Goal: Find specific page/section: Find specific page/section

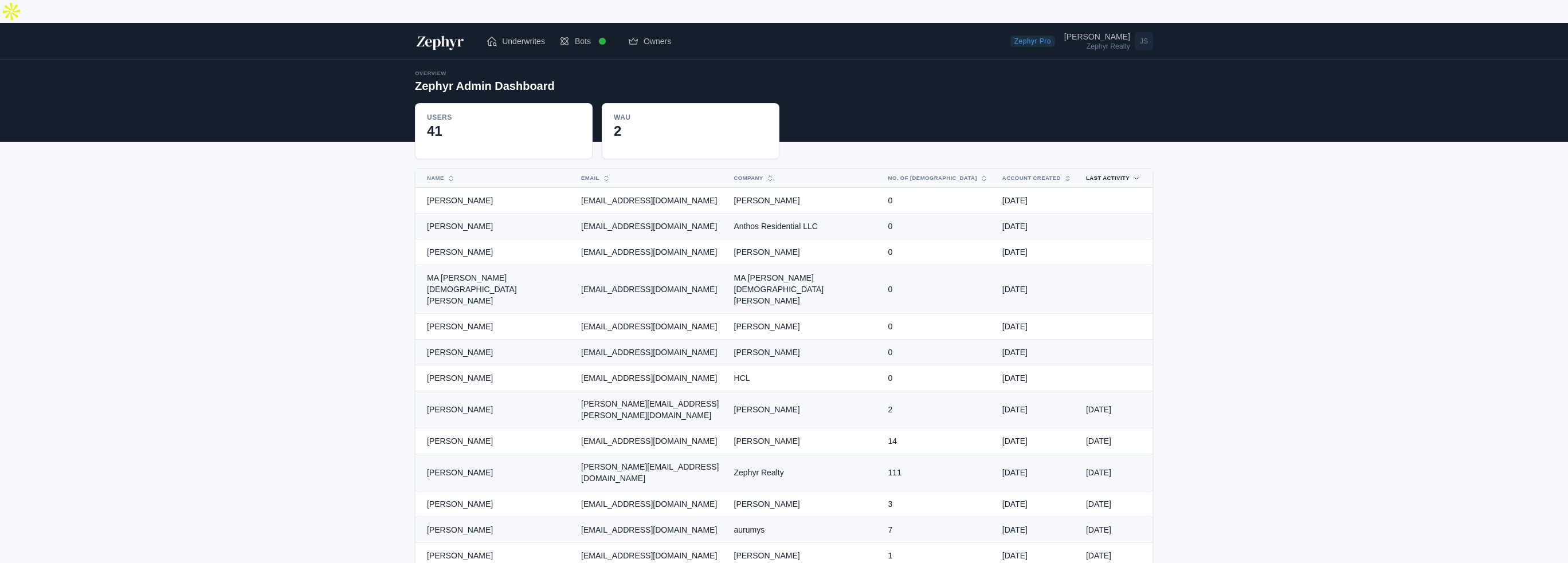
click at [500, 30] on link "Underwrites" at bounding box center [515, 41] width 73 height 23
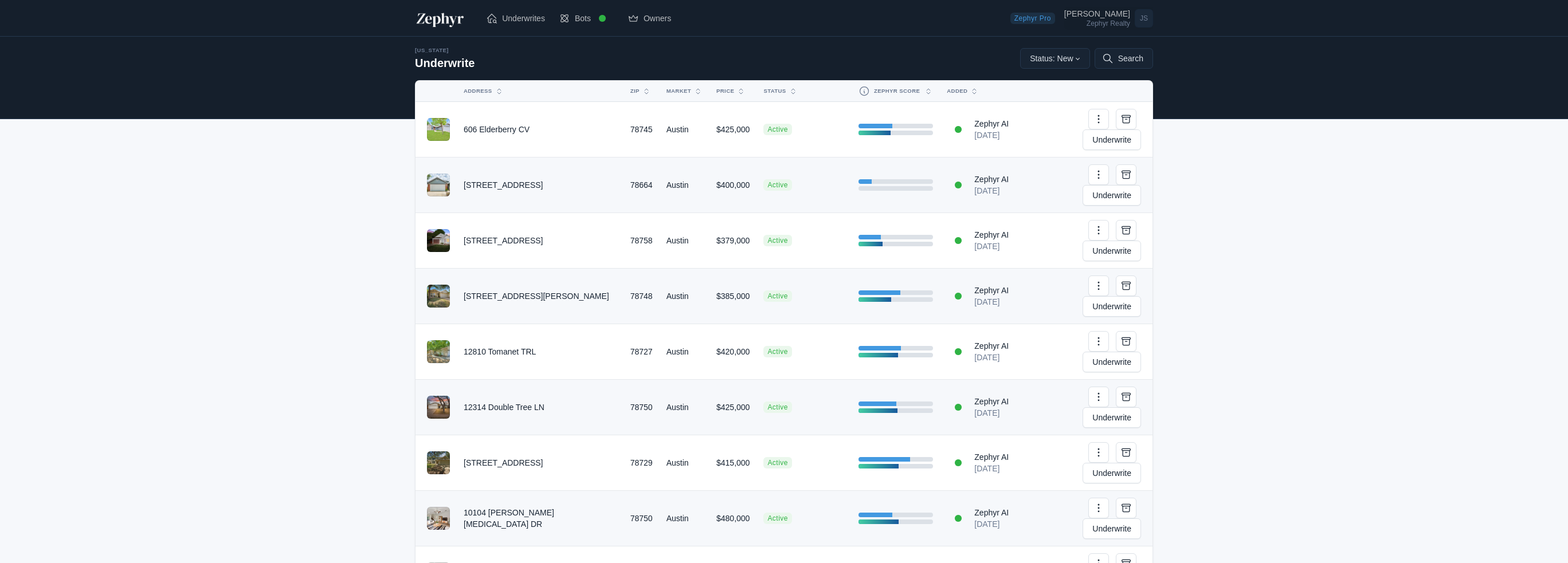
click at [1130, 12] on div "Joe Shashaty Zephyr Realty" at bounding box center [1099, 18] width 70 height 17
click at [1099, 22] on div "Zephyr Realty" at bounding box center [1097, 23] width 66 height 7
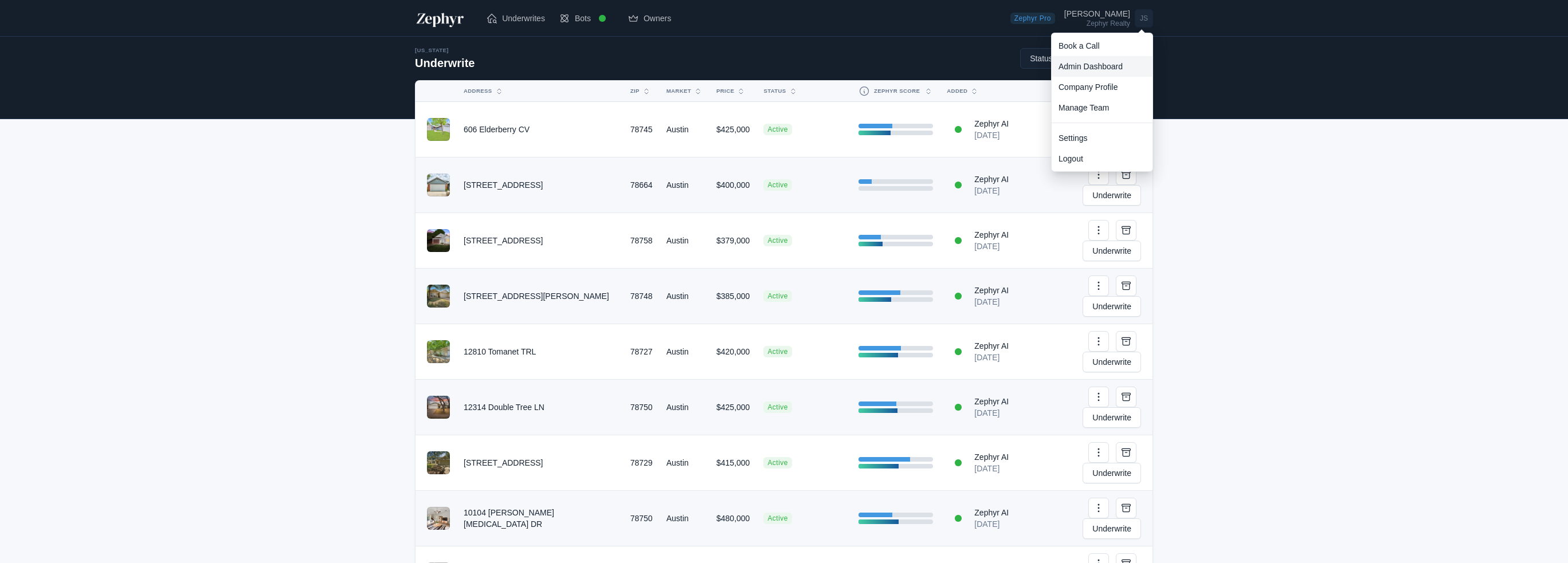
click at [1094, 67] on link "Admin Dashboard" at bounding box center [1102, 66] width 101 height 20
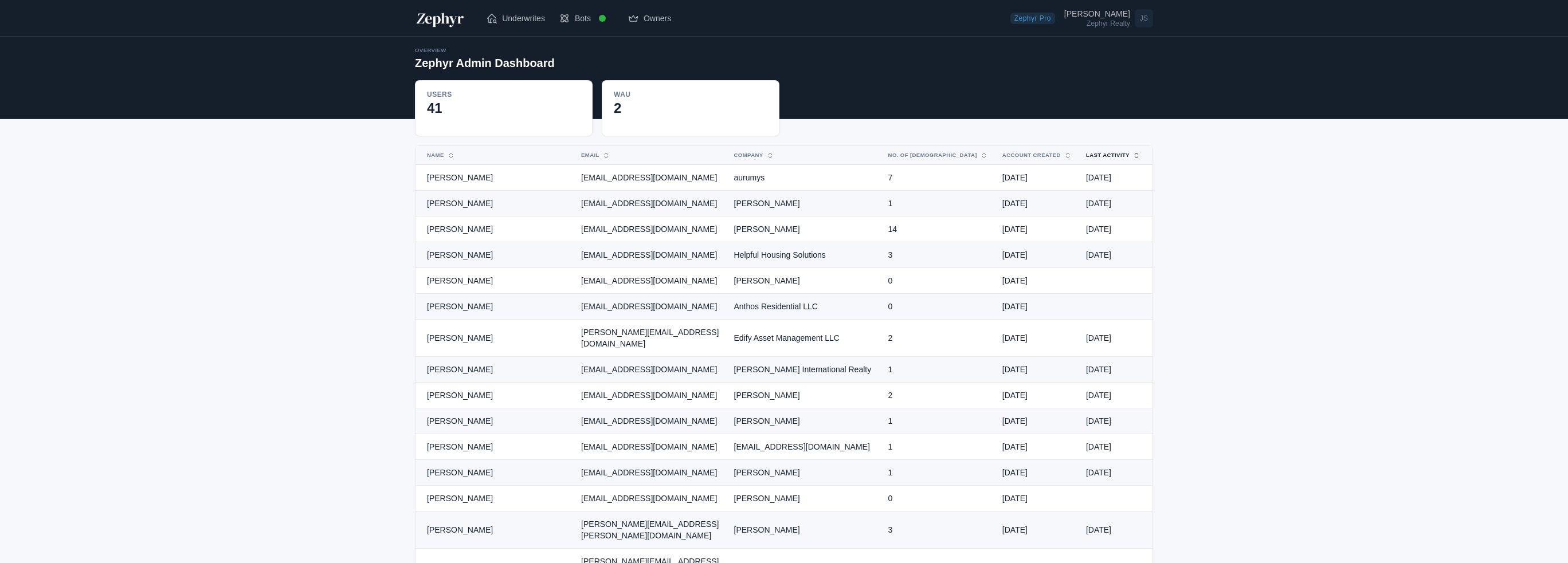
click at [1109, 153] on button "Last Activity" at bounding box center [1107, 155] width 55 height 18
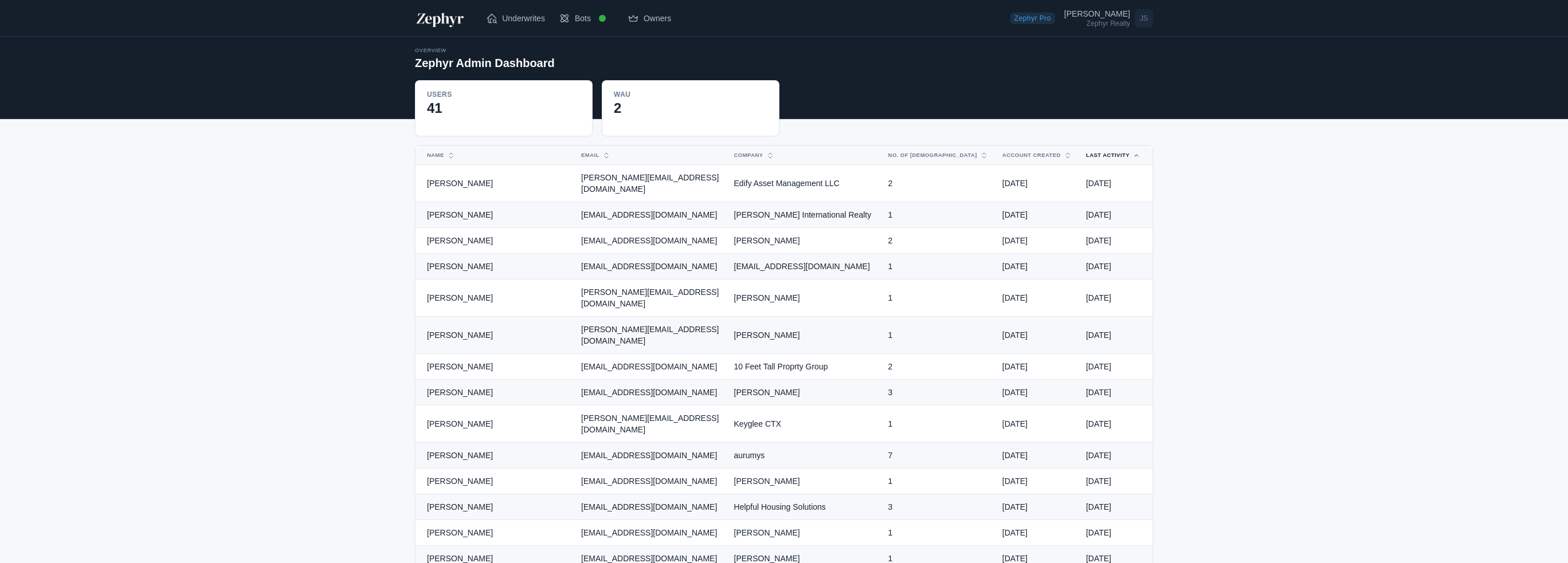
click at [1109, 153] on button "Last Activity" at bounding box center [1107, 155] width 55 height 18
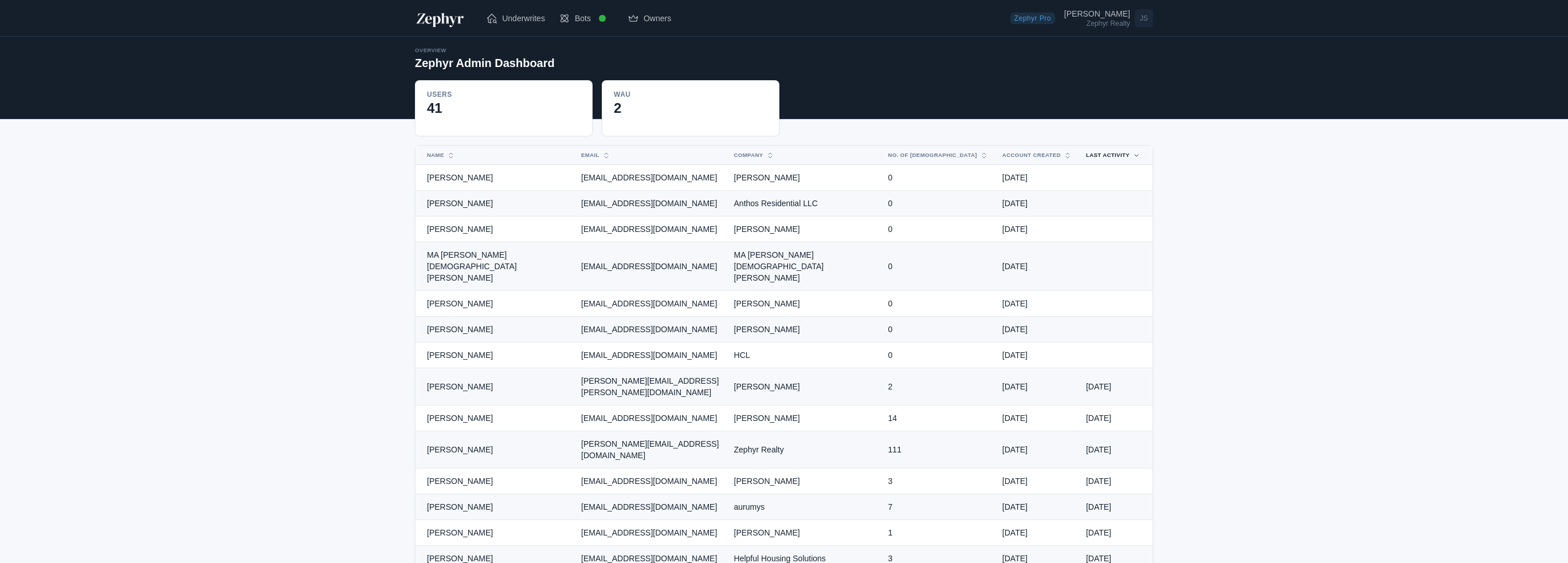
drag, startPoint x: 428, startPoint y: 331, endPoint x: 520, endPoint y: 334, distance: 92.0
click at [520, 342] on td "[PERSON_NAME]" at bounding box center [494, 356] width 159 height 26
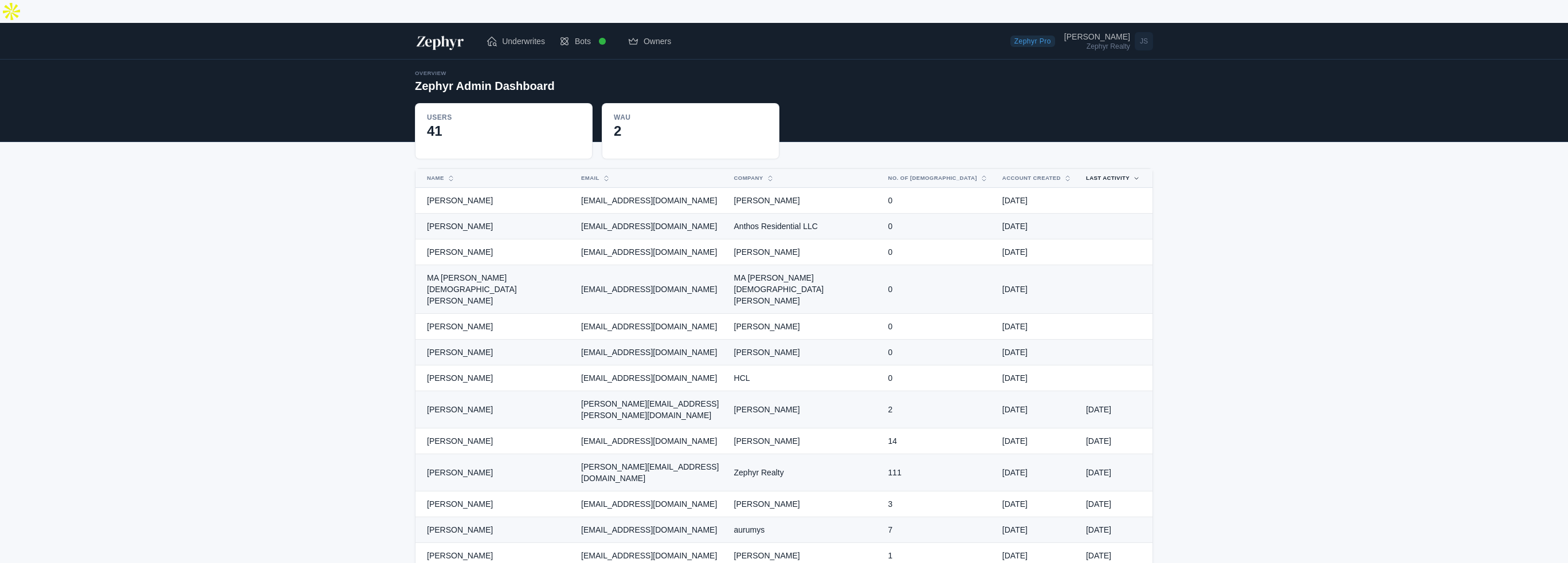
copy td "[PERSON_NAME]"
